Goal: Task Accomplishment & Management: Manage account settings

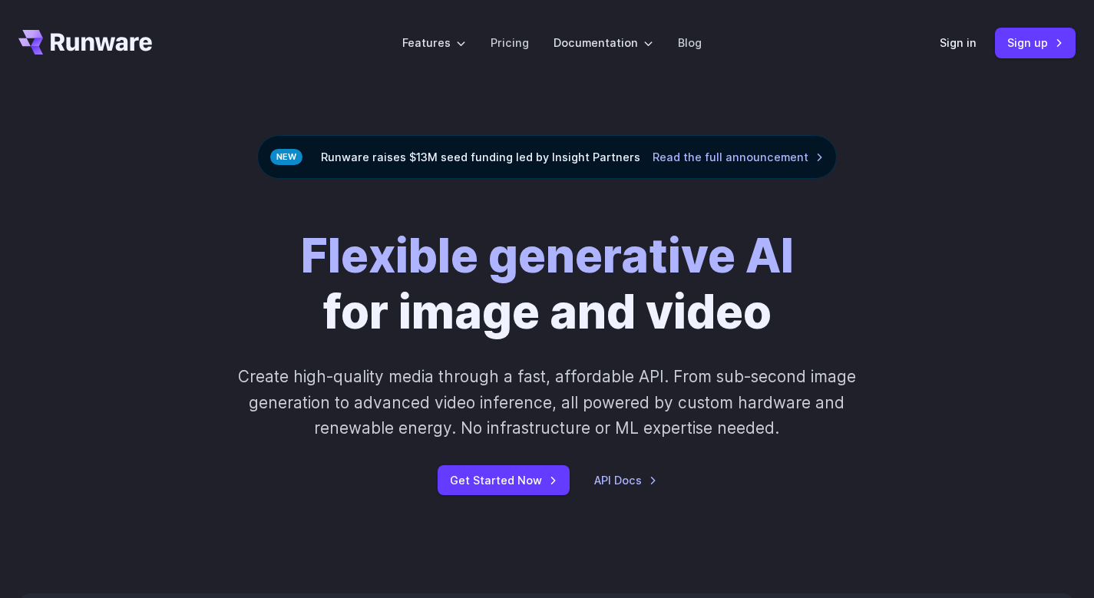
click at [952, 51] on div "Sign in Sign up" at bounding box center [1007, 43] width 136 height 30
click at [973, 17] on header "Features Tasks Image generation Video generation Sonic Inference Engine™ Models…" at bounding box center [547, 43] width 1094 height 86
click at [959, 40] on link "Sign in" at bounding box center [957, 43] width 37 height 18
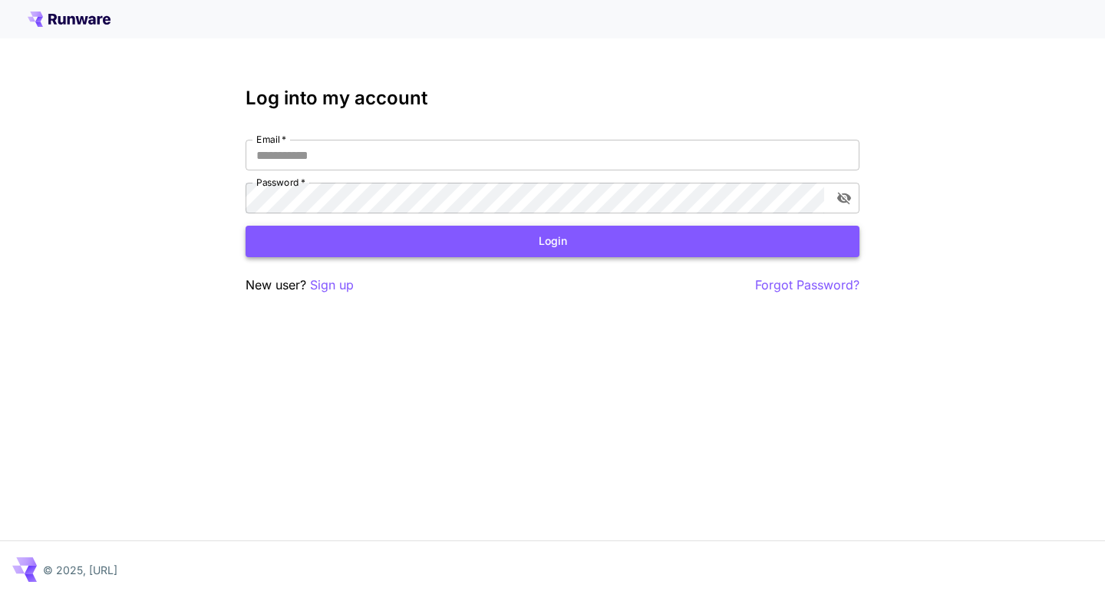
type input "**********"
click at [473, 249] on button "Login" at bounding box center [553, 241] width 614 height 31
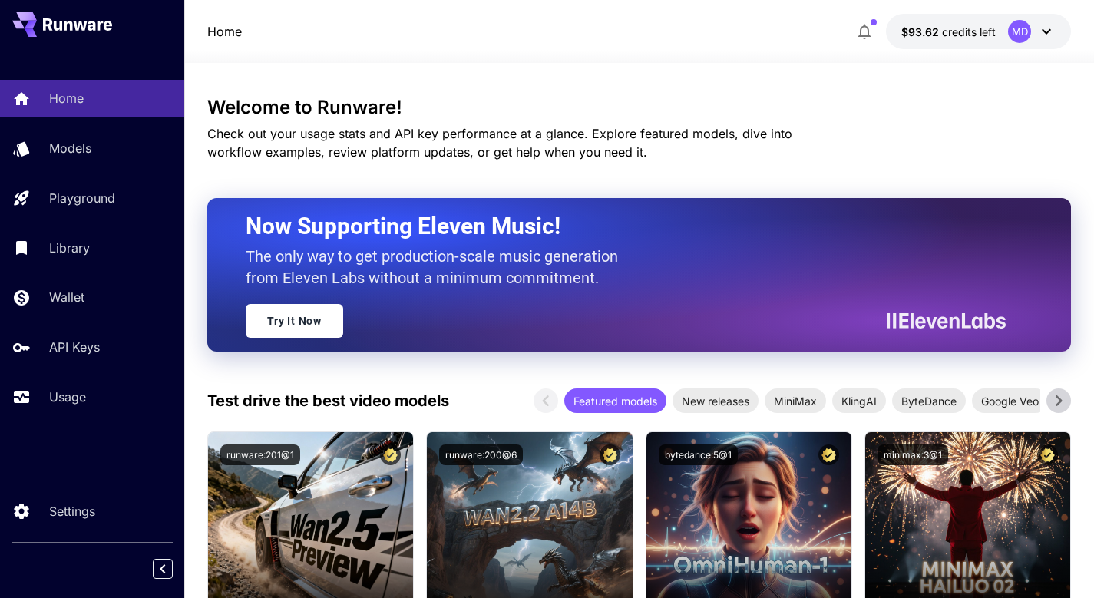
click at [963, 37] on span "credits left" at bounding box center [969, 31] width 54 height 13
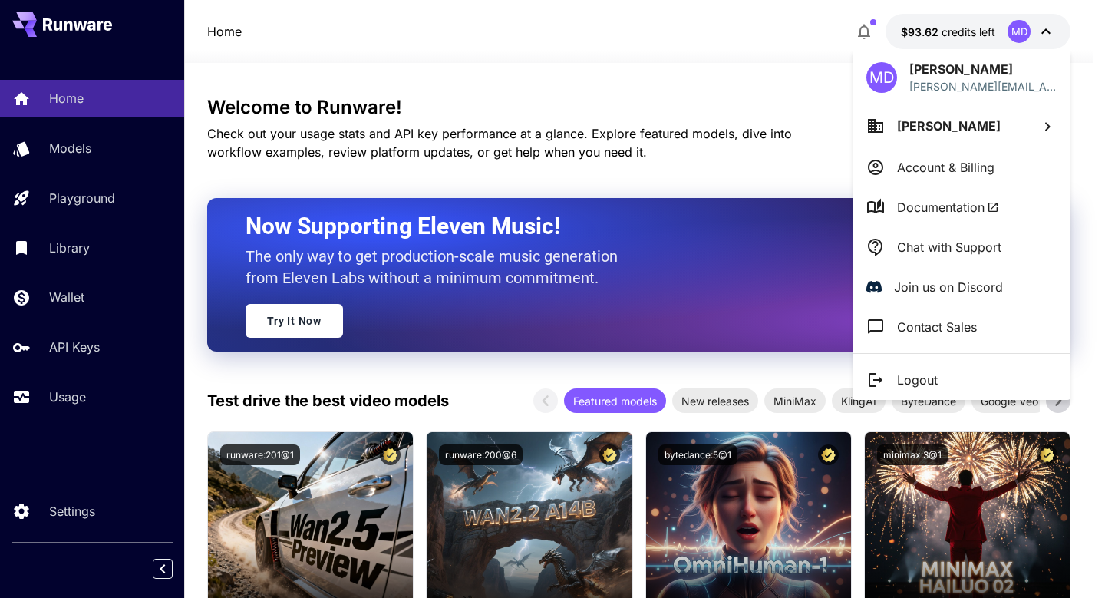
click at [942, 128] on span "[PERSON_NAME]" at bounding box center [949, 125] width 104 height 15
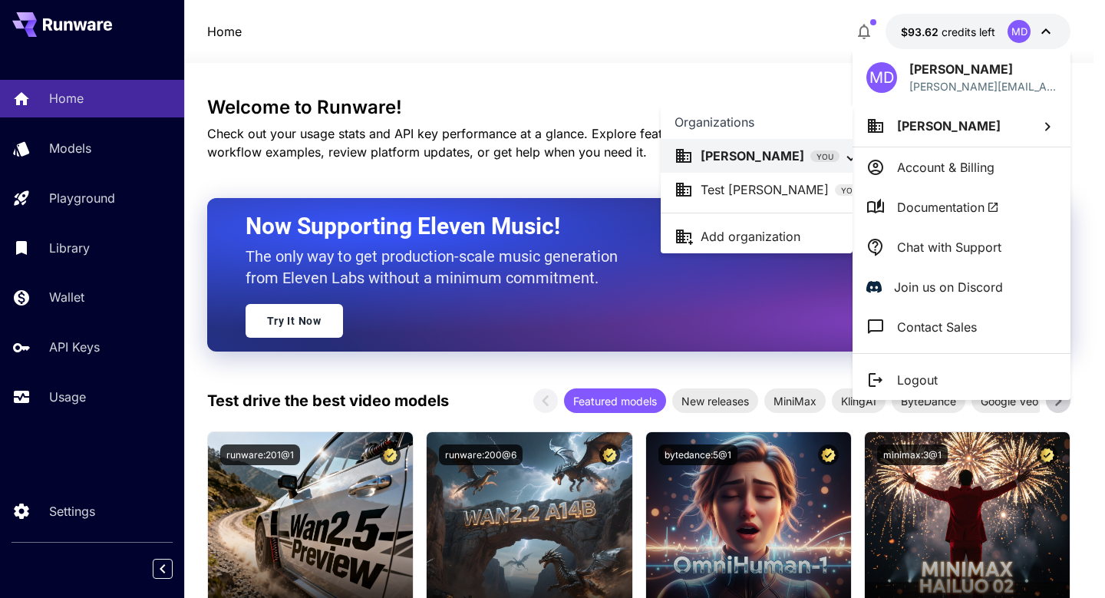
click at [762, 75] on div at bounding box center [552, 299] width 1105 height 598
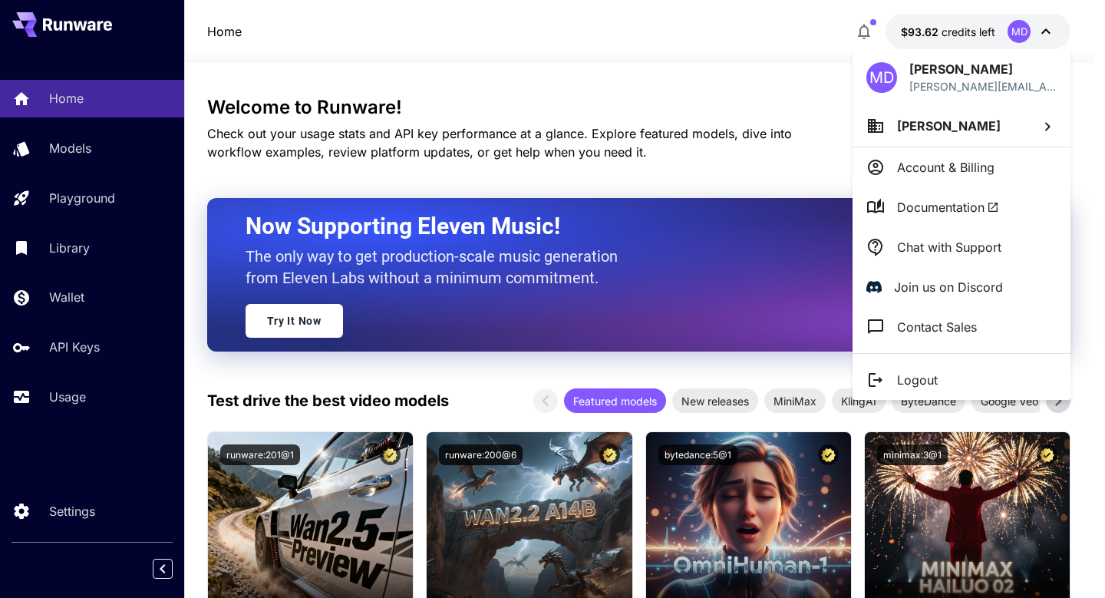
click at [989, 132] on li "[PERSON_NAME]" at bounding box center [962, 125] width 218 height 41
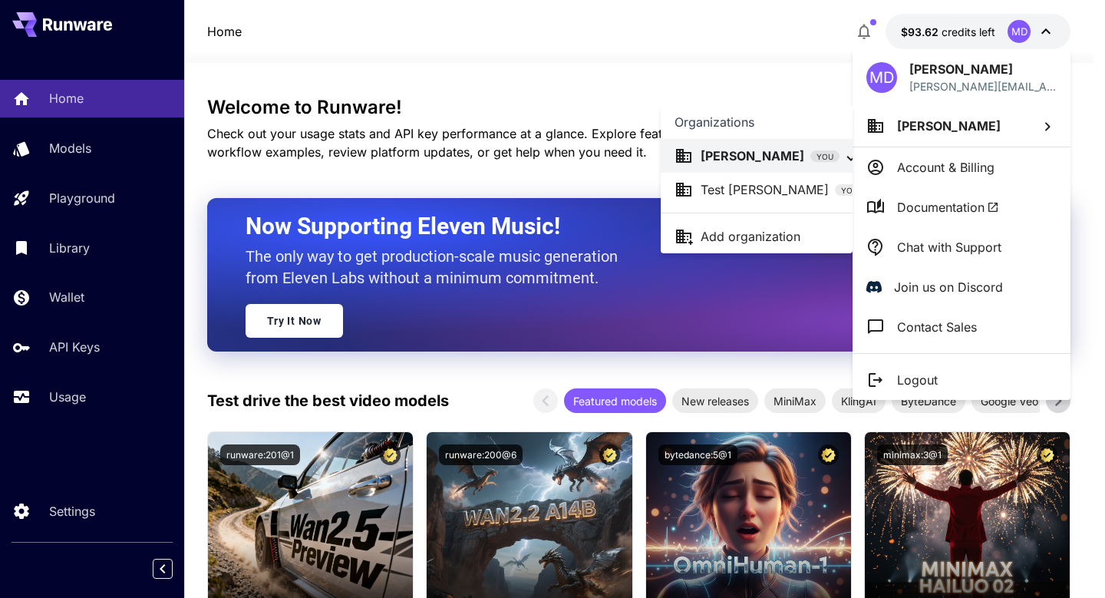
click at [754, 184] on p "Test [PERSON_NAME]" at bounding box center [765, 189] width 128 height 18
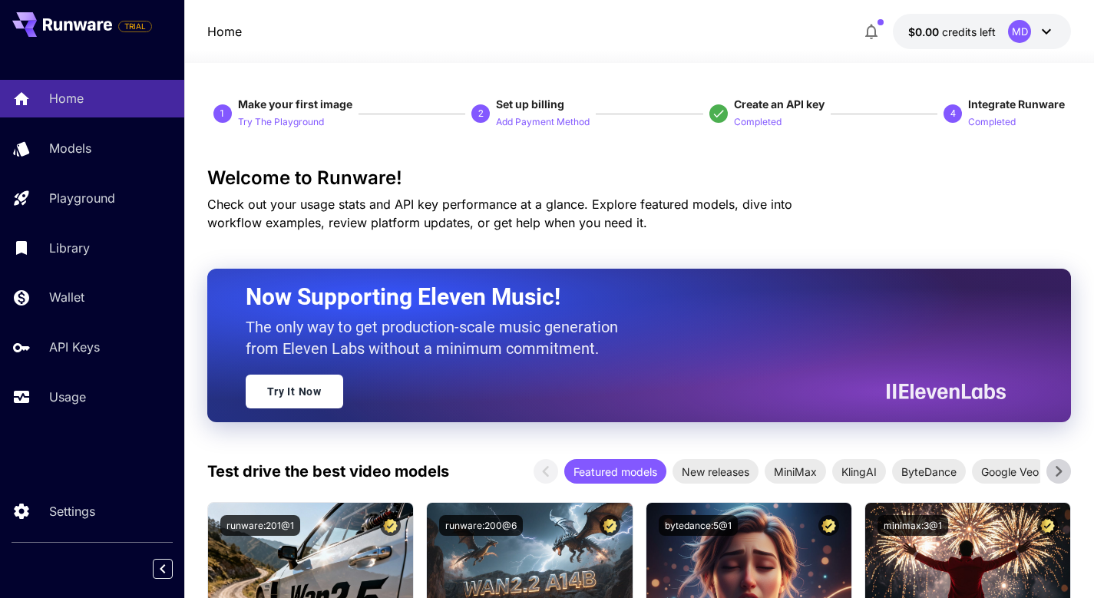
click at [998, 33] on button "$0.00 credits left MD" at bounding box center [981, 31] width 178 height 35
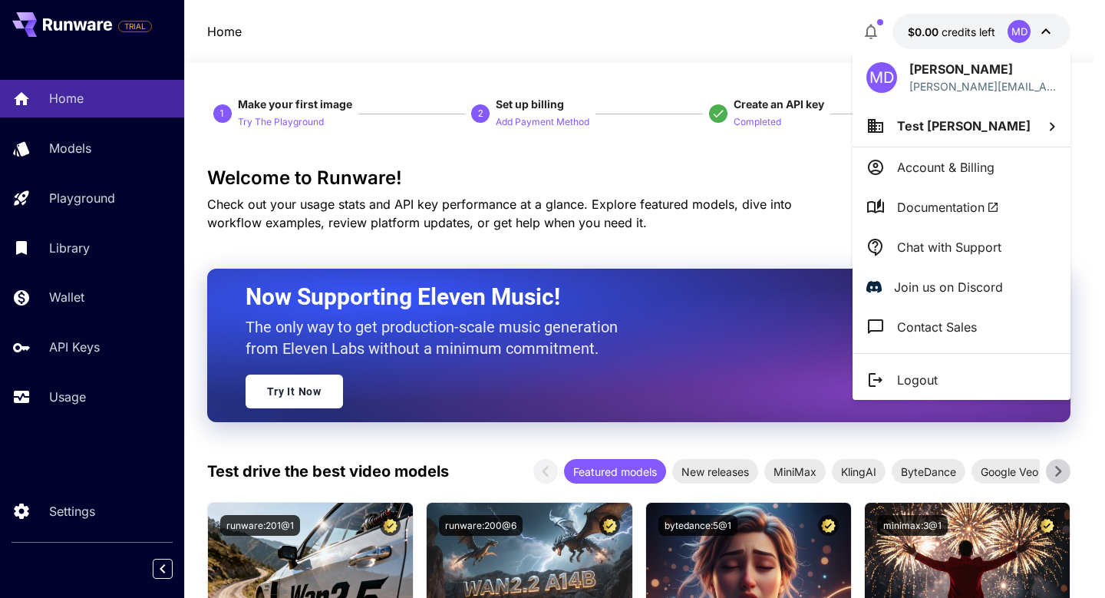
click at [784, 37] on div at bounding box center [552, 299] width 1105 height 598
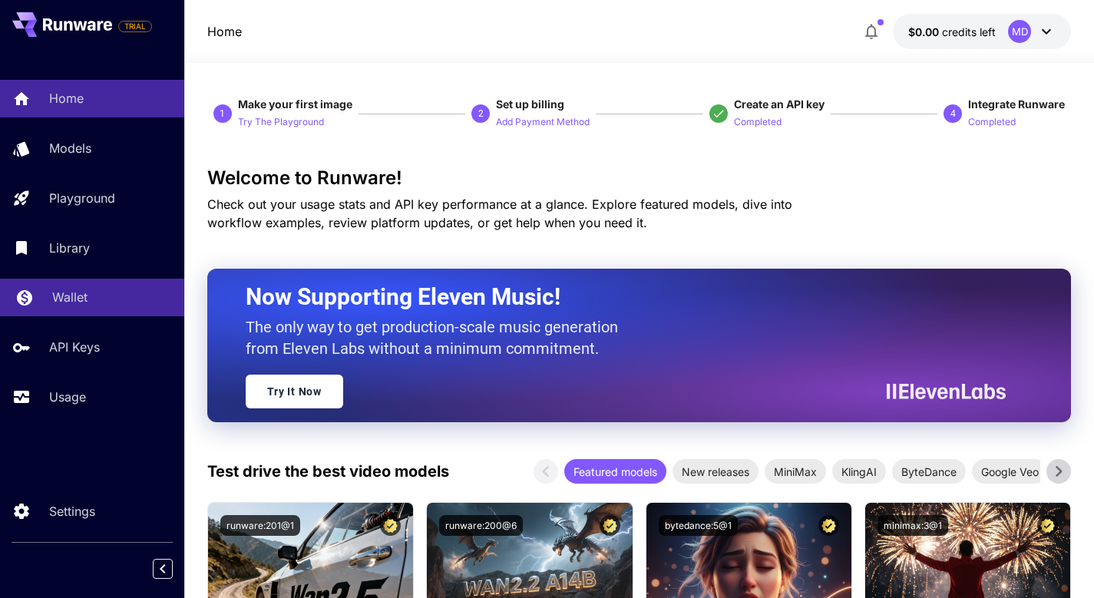
click at [61, 301] on p "Wallet" at bounding box center [69, 297] width 35 height 18
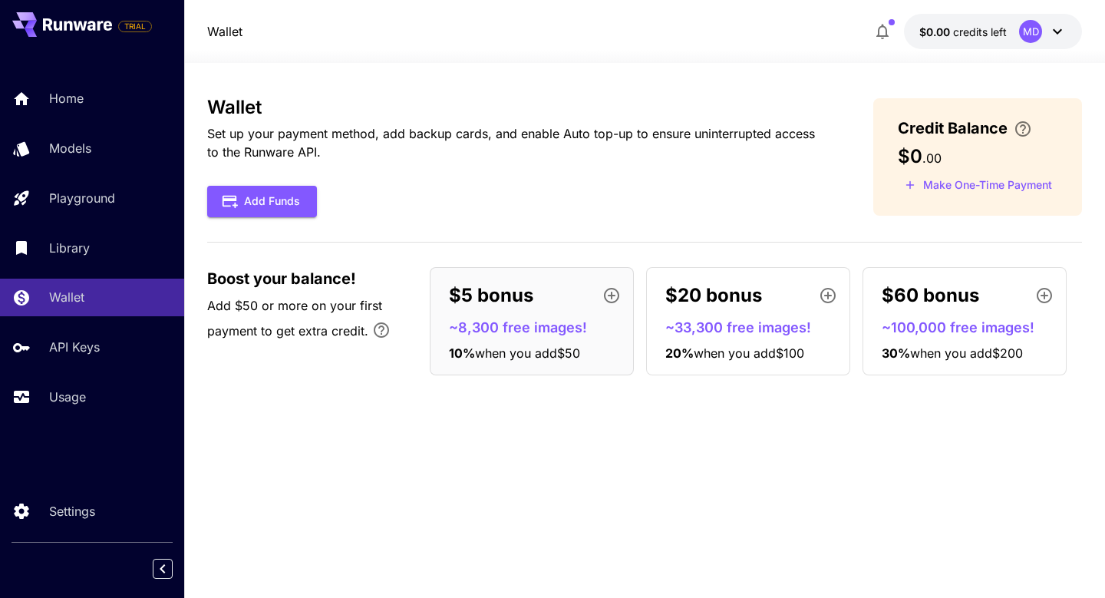
click at [394, 452] on div "Wallet Set up your payment method, add backup cards, and enable Auto top-up to …" at bounding box center [644, 330] width 875 height 467
click at [427, 494] on div "Wallet Set up your payment method, add backup cards, and enable Auto top-up to …" at bounding box center [644, 330] width 875 height 467
